Goal: Navigation & Orientation: Find specific page/section

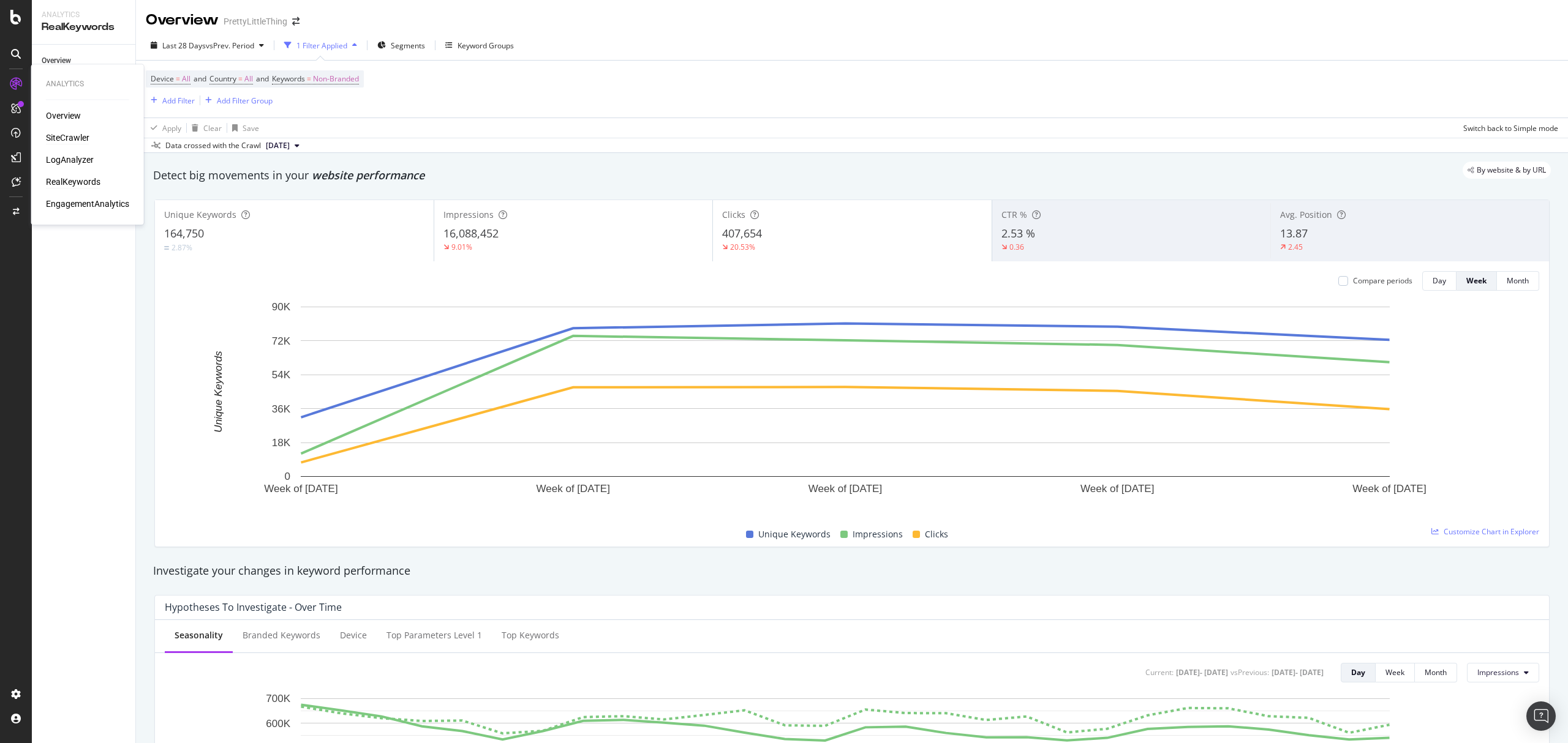
click at [52, 133] on div "SiteCrawler" at bounding box center [67, 138] width 44 height 12
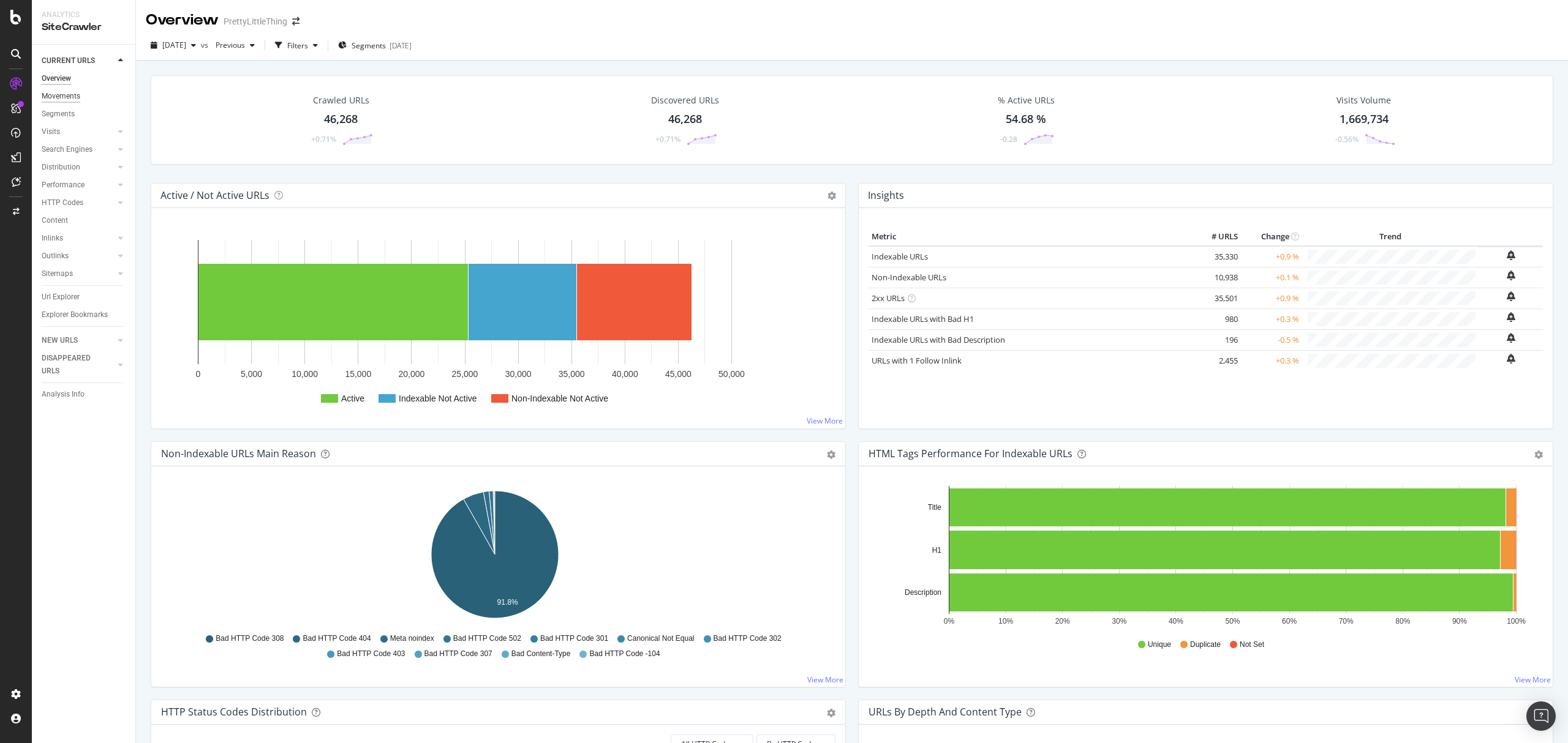
click at [52, 94] on div "Movements" at bounding box center [61, 97] width 39 height 13
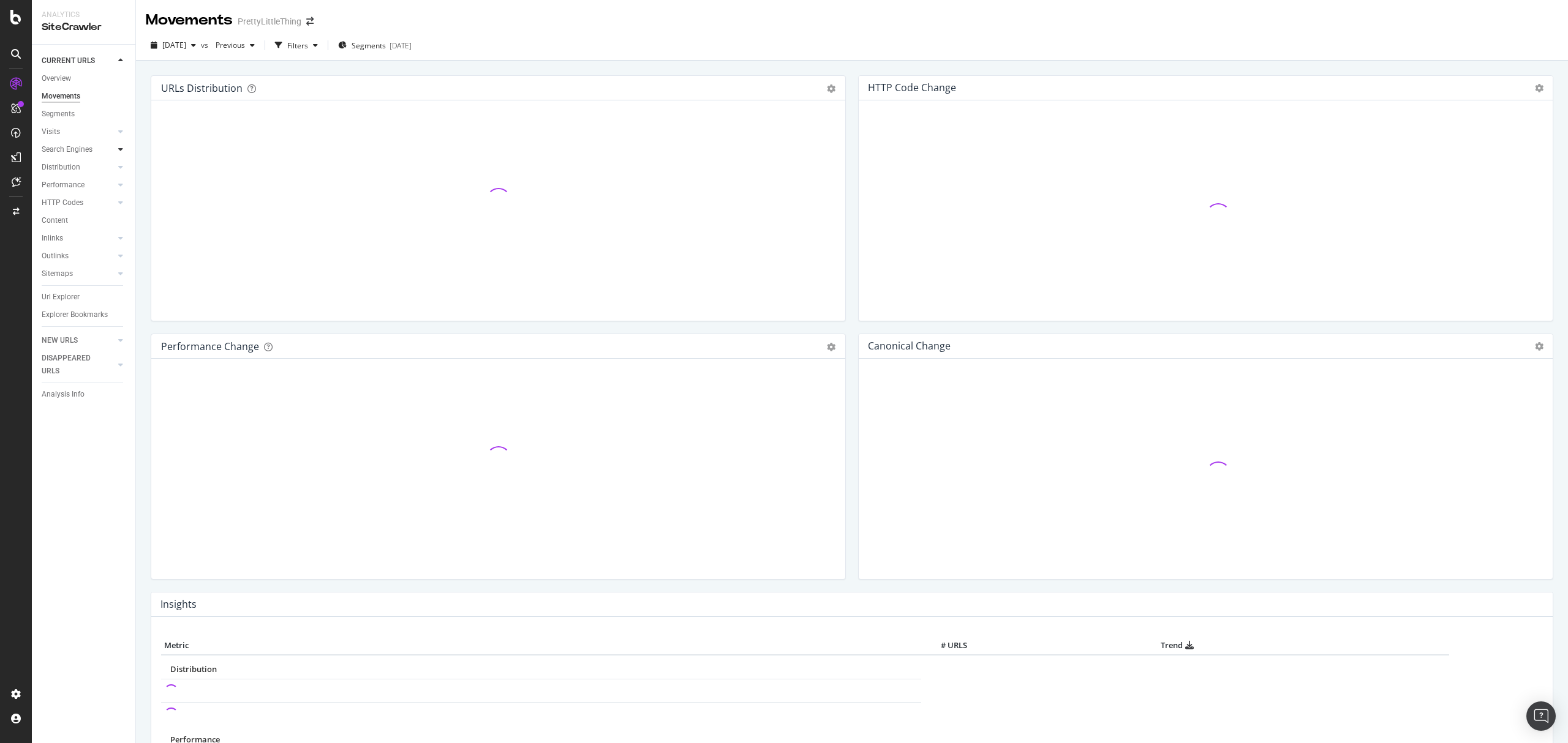
click at [123, 150] on icon at bounding box center [120, 149] width 5 height 7
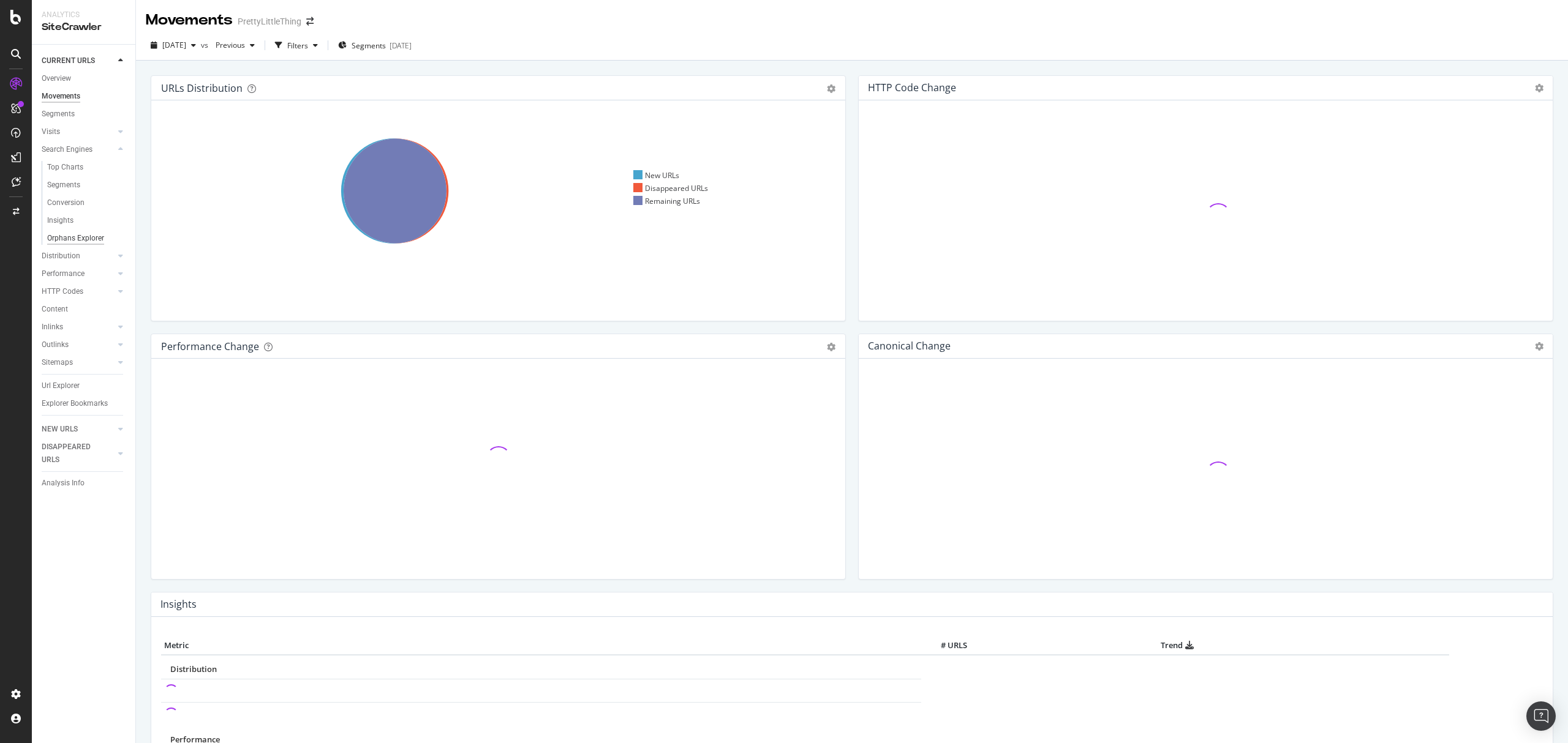
click at [97, 236] on div "Orphans Explorer" at bounding box center [75, 239] width 57 height 13
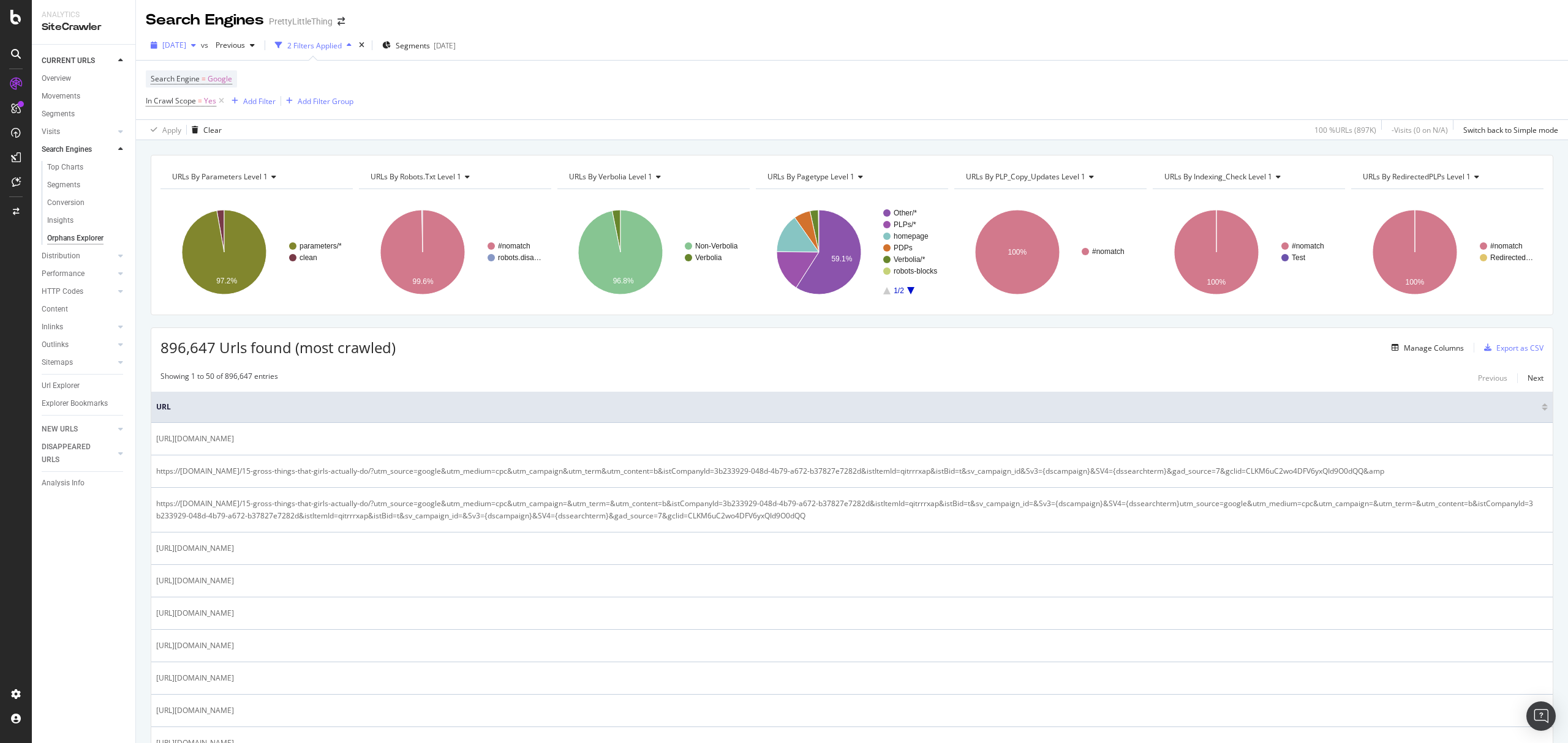
click at [186, 40] on span "[DATE]" at bounding box center [174, 45] width 24 height 11
click at [75, 97] on div "Movements" at bounding box center [61, 97] width 39 height 13
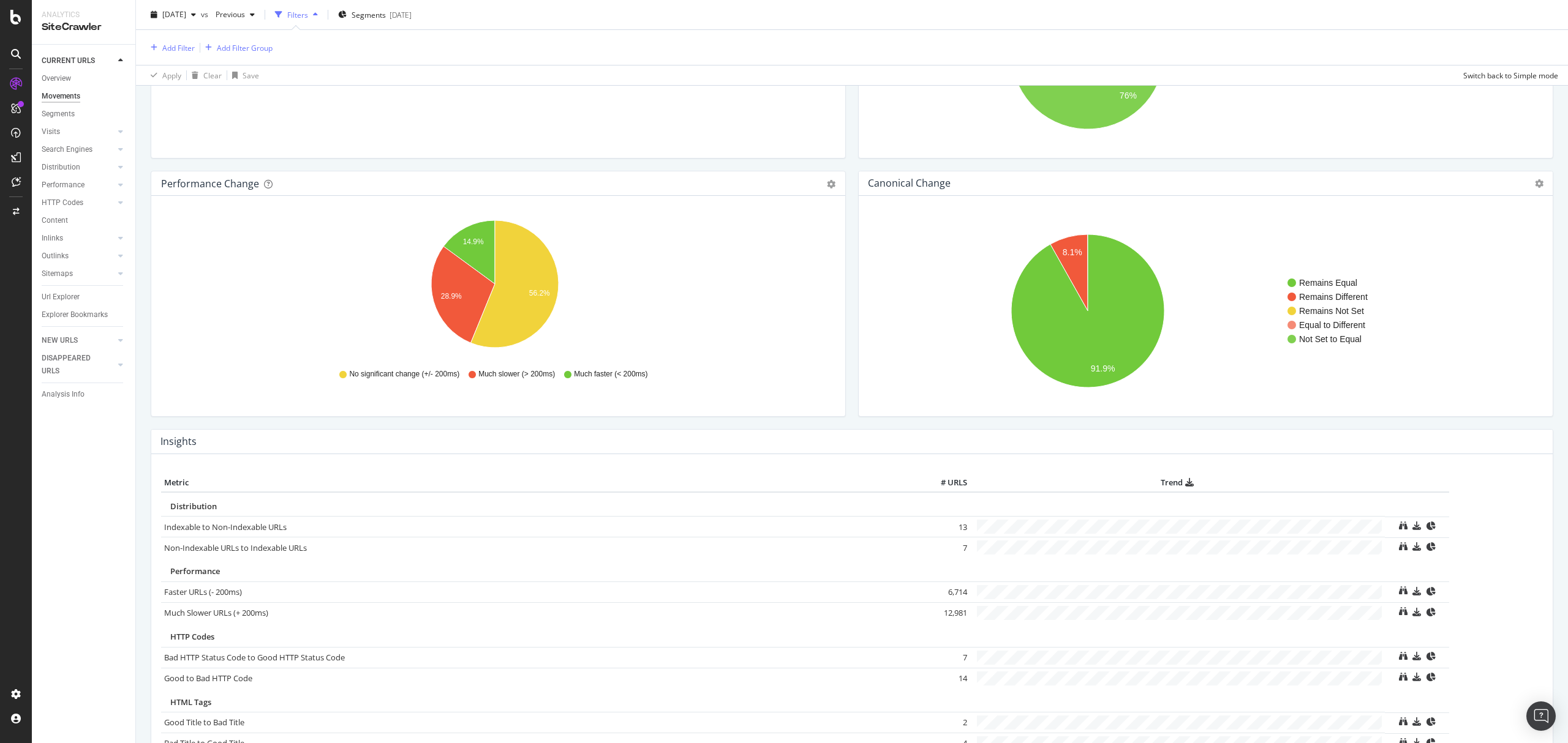
scroll to position [212, 0]
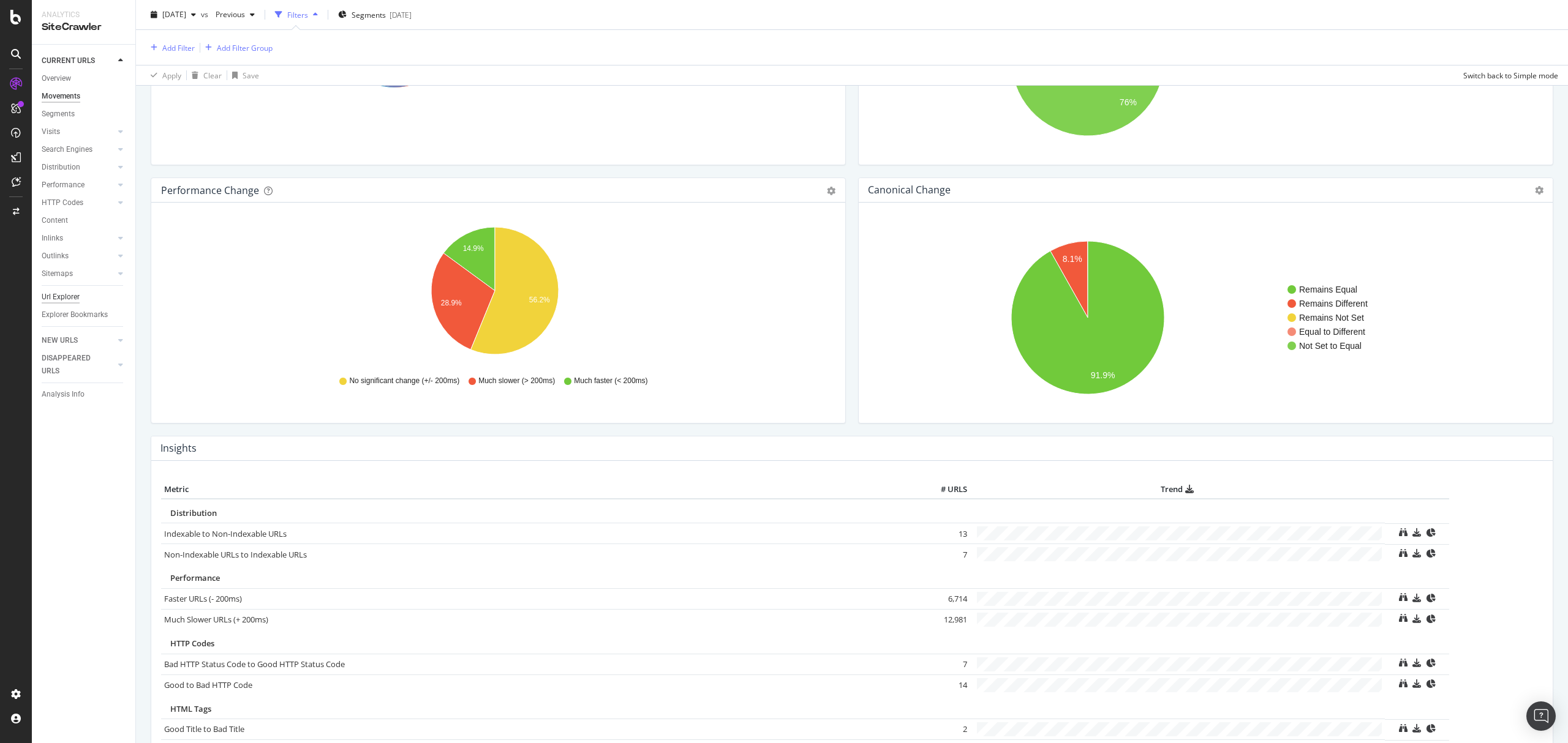
click at [61, 292] on div "Url Explorer" at bounding box center [60, 297] width 38 height 13
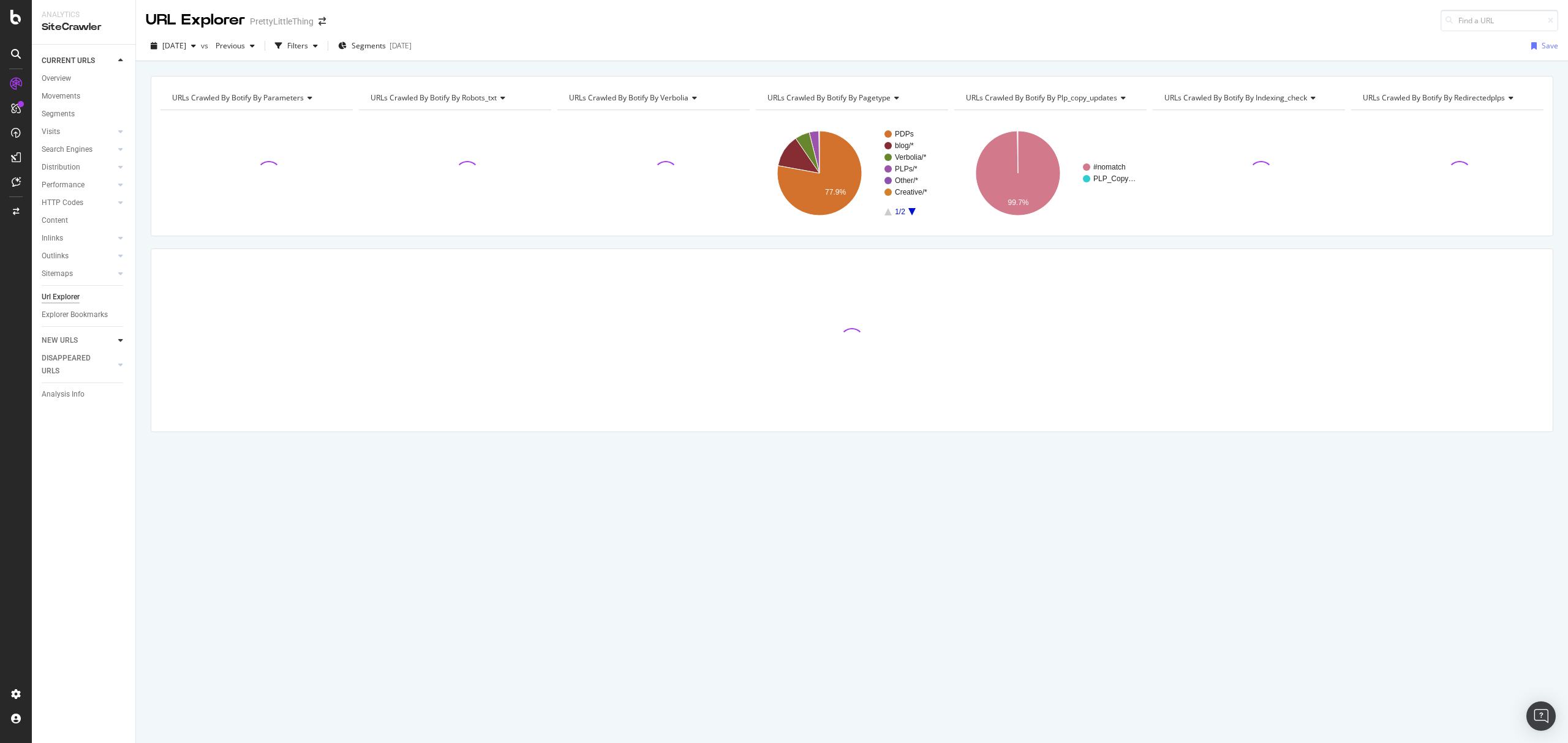
click at [116, 340] on div at bounding box center [120, 340] width 12 height 12
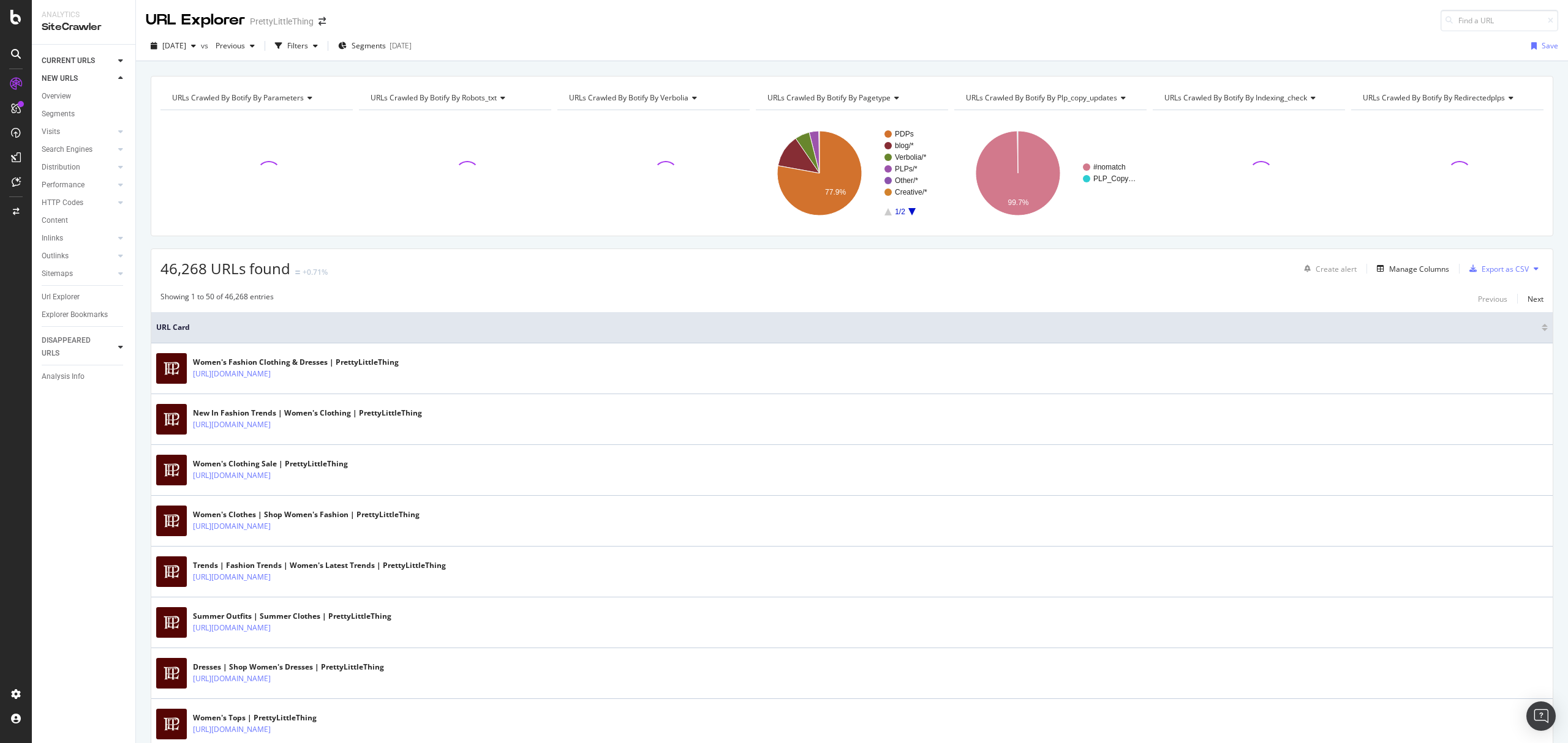
click at [118, 344] on icon at bounding box center [120, 347] width 5 height 7
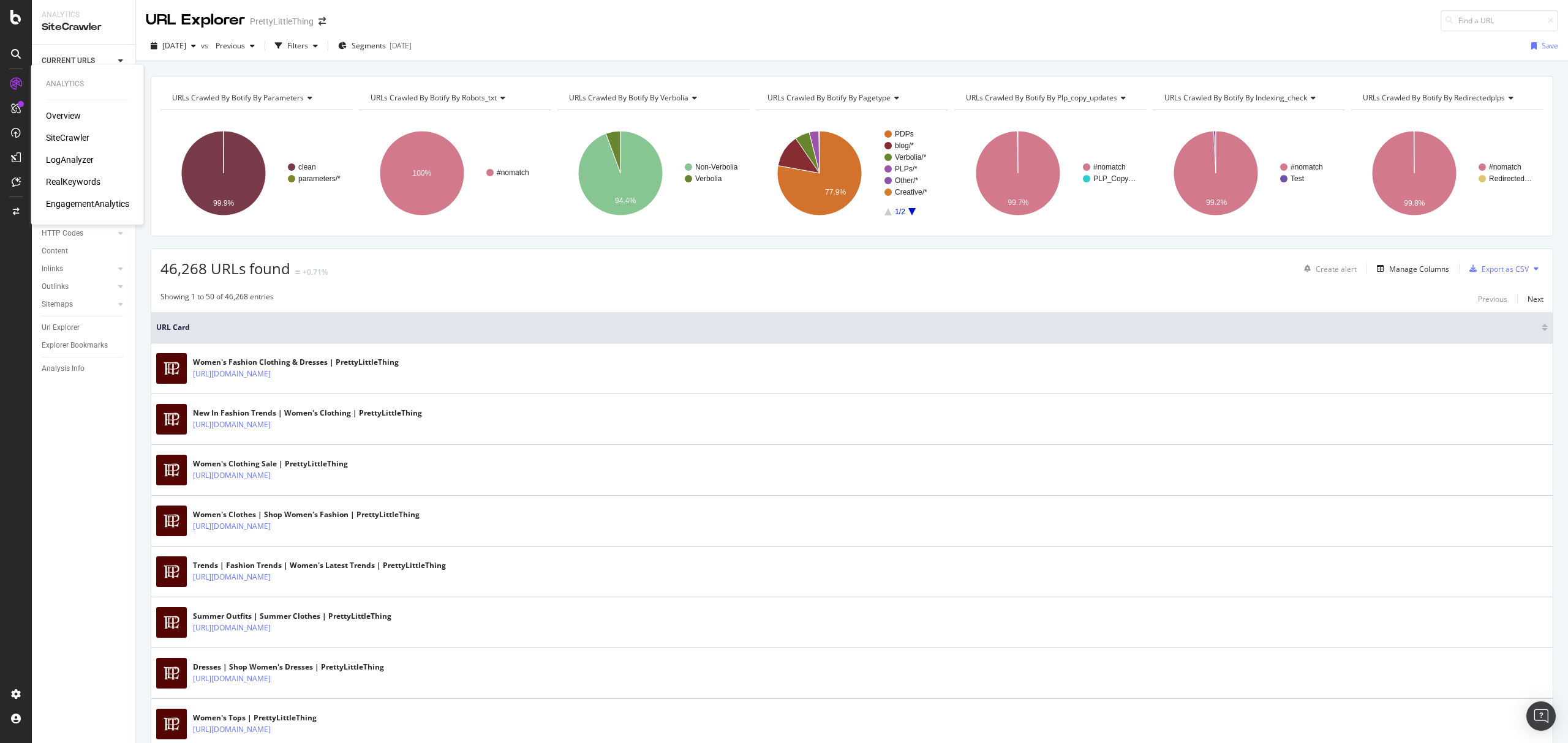
click at [52, 158] on div "LogAnalyzer" at bounding box center [70, 159] width 48 height 12
